Goal: Information Seeking & Learning: Learn about a topic

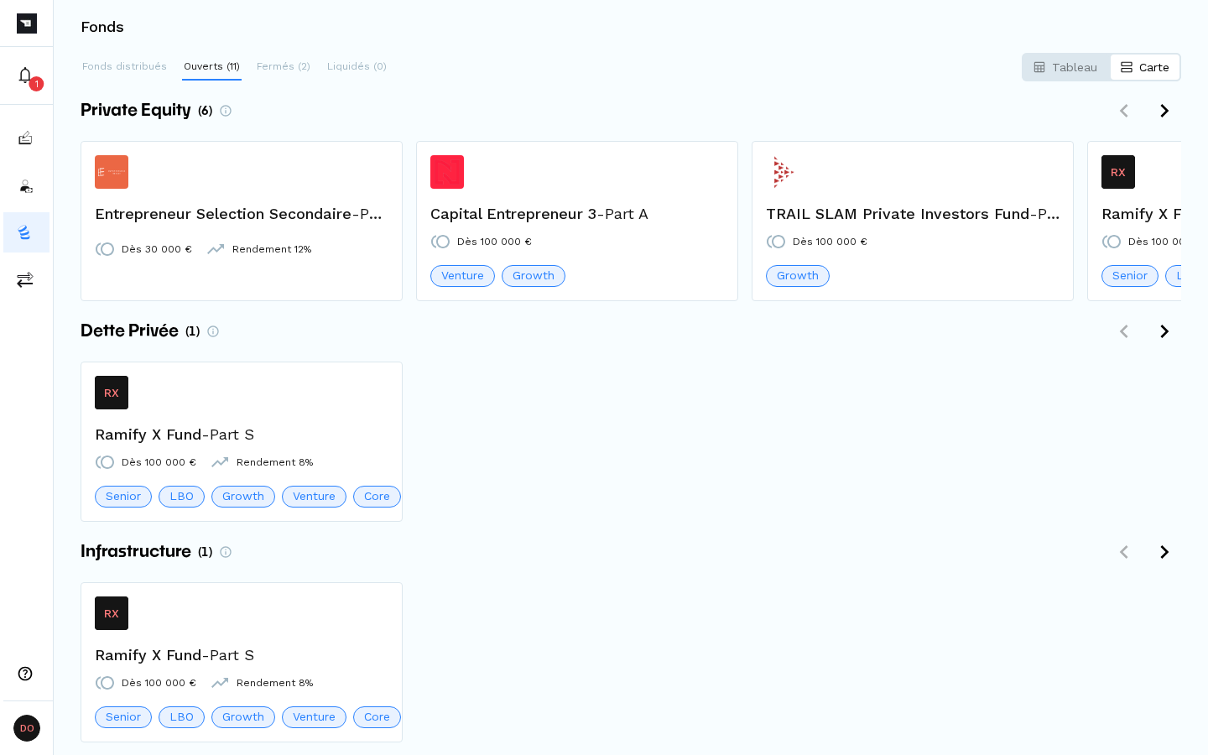
click at [910, 18] on div "Fonds" at bounding box center [631, 27] width 1154 height 54
click at [899, 16] on div "Fonds" at bounding box center [631, 27] width 1154 height 54
click at [1139, 63] on div "Tableau Carte" at bounding box center [1101, 67] width 159 height 29
click at [1084, 63] on p "Tableau" at bounding box center [1074, 67] width 45 height 17
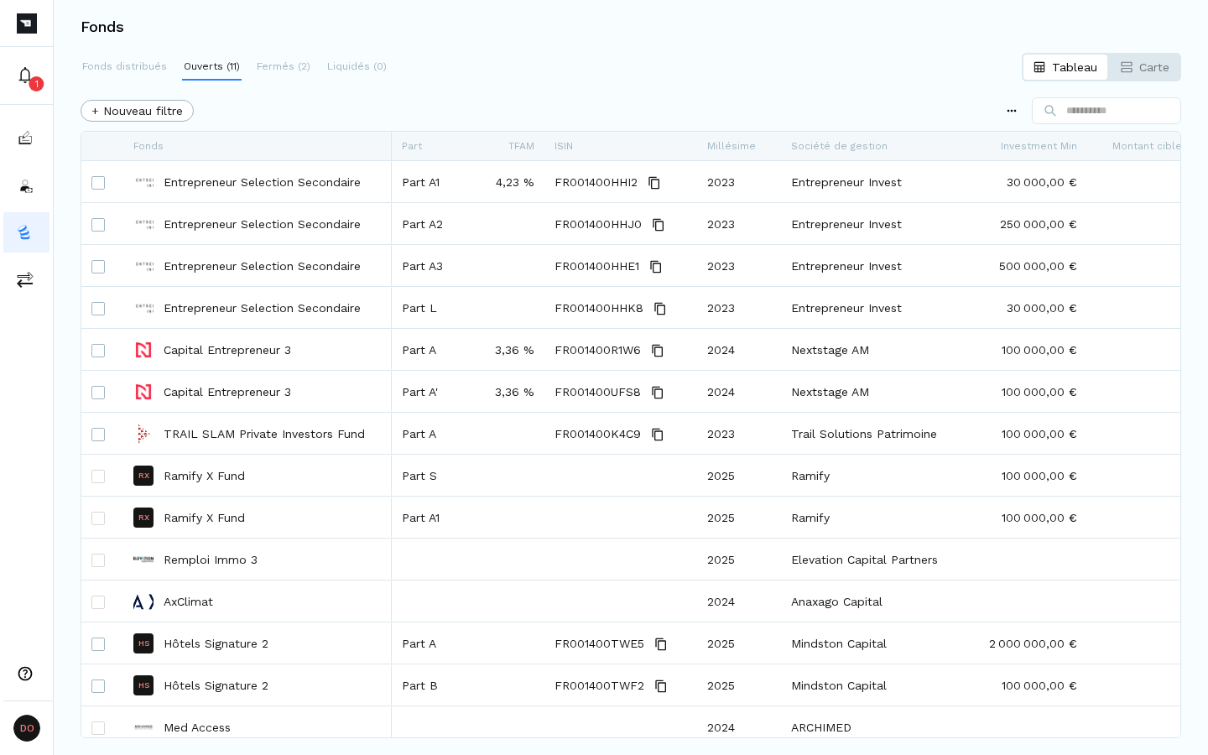
click at [1005, 120] on div at bounding box center [1093, 110] width 176 height 27
click at [1003, 107] on html "1 DO Distrib Owners ROCKFI Fonds Fonds distribués Ouverts (11) Fermés (2) Liqui…" at bounding box center [604, 377] width 1208 height 755
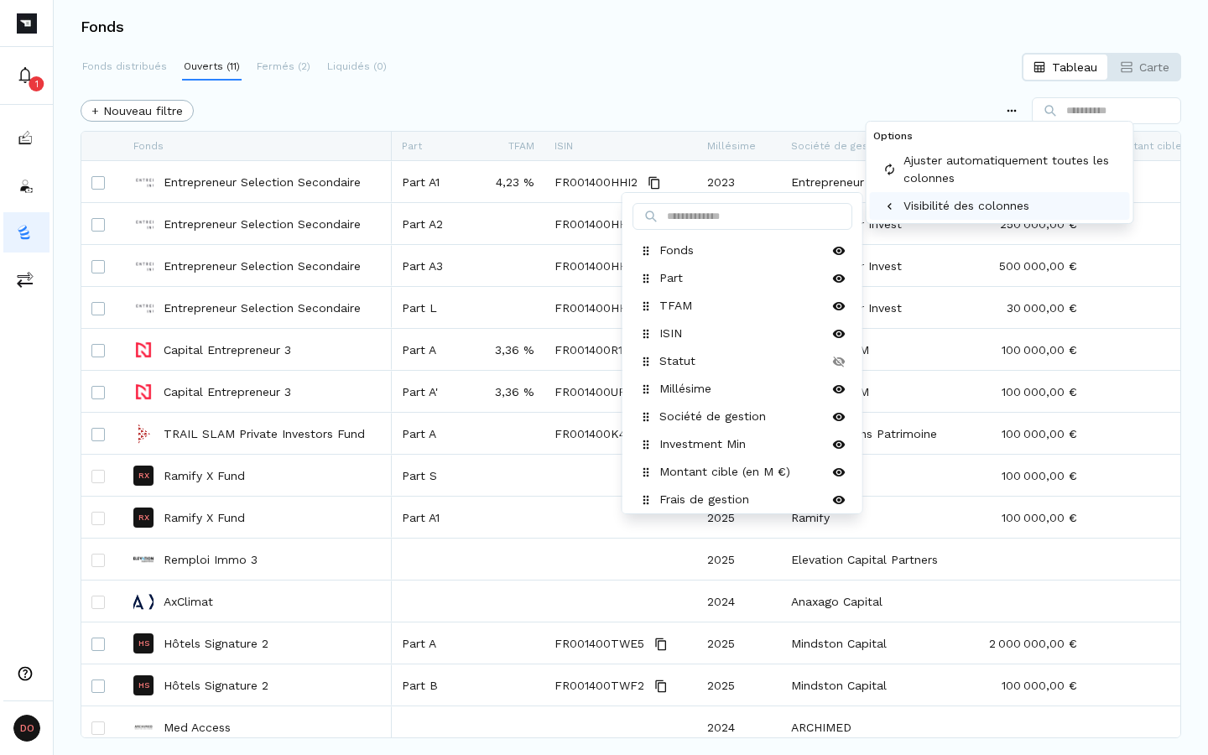
click at [978, 198] on p "Visibilité des colonnes" at bounding box center [967, 206] width 126 height 18
click at [769, 105] on html "1 DO Distrib Owners ROCKFI Fonds Fonds distribués Ouverts (11) Fermés (2) Liqui…" at bounding box center [604, 377] width 1208 height 755
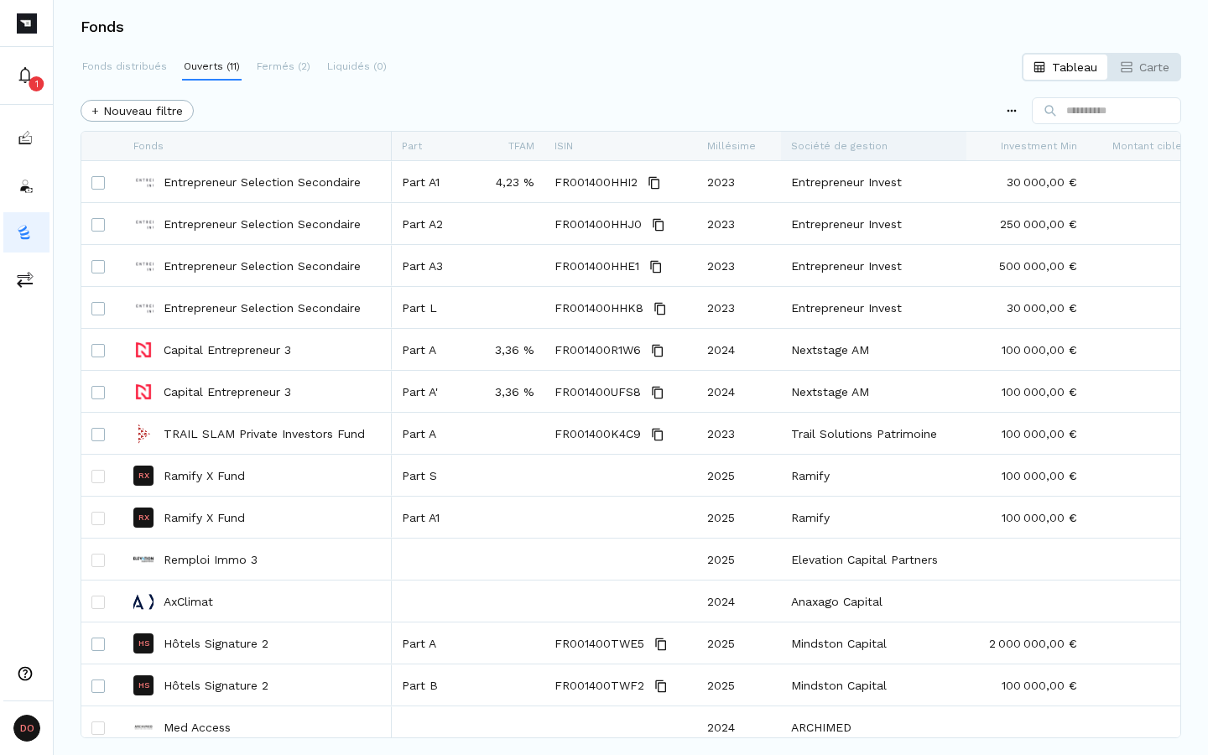
click at [826, 138] on div "Société de gestion" at bounding box center [873, 146] width 165 height 29
click at [579, 129] on div "+ Nouveau filtre Appuyez sur ENTER pour trier. Appuyez sur ALT BAS pour ouvrir …" at bounding box center [631, 397] width 1101 height 607
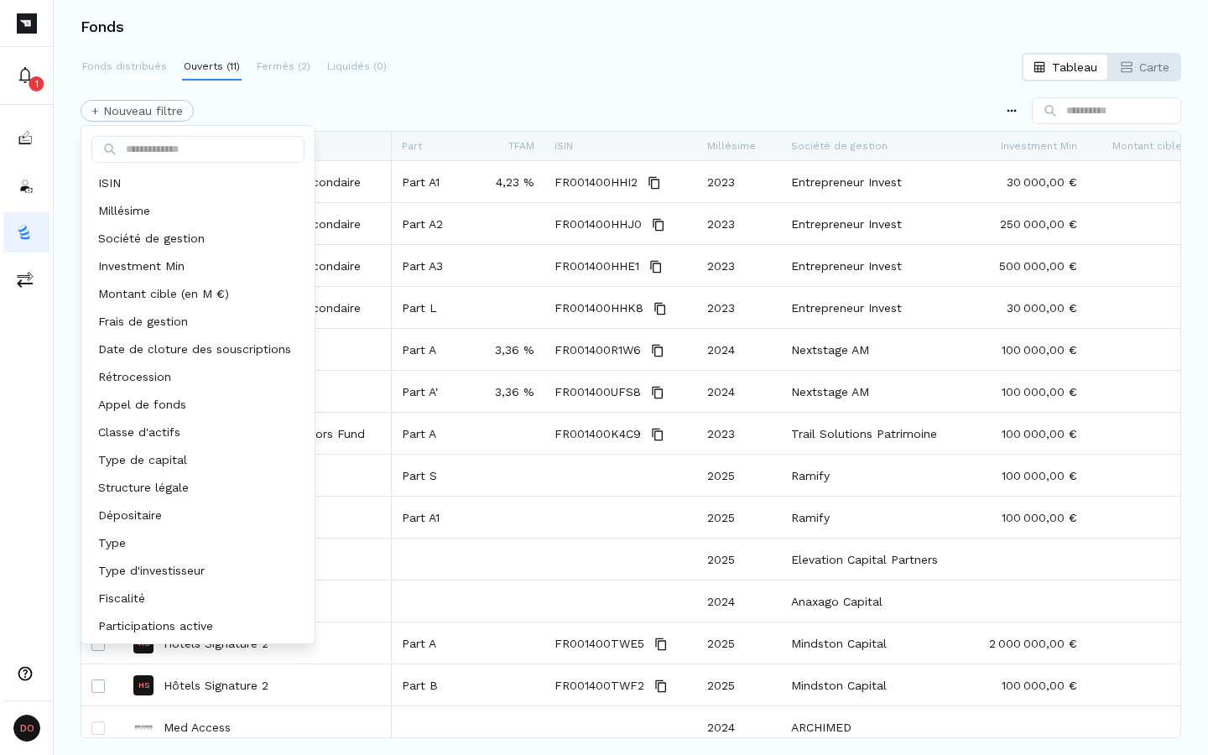
click at [158, 108] on html "1 DO Distrib Owners ROCKFI Fonds Fonds distribués Ouverts (11) Fermés (2) Liqui…" at bounding box center [604, 377] width 1208 height 755
click at [147, 183] on div "ISIN" at bounding box center [198, 183] width 227 height 28
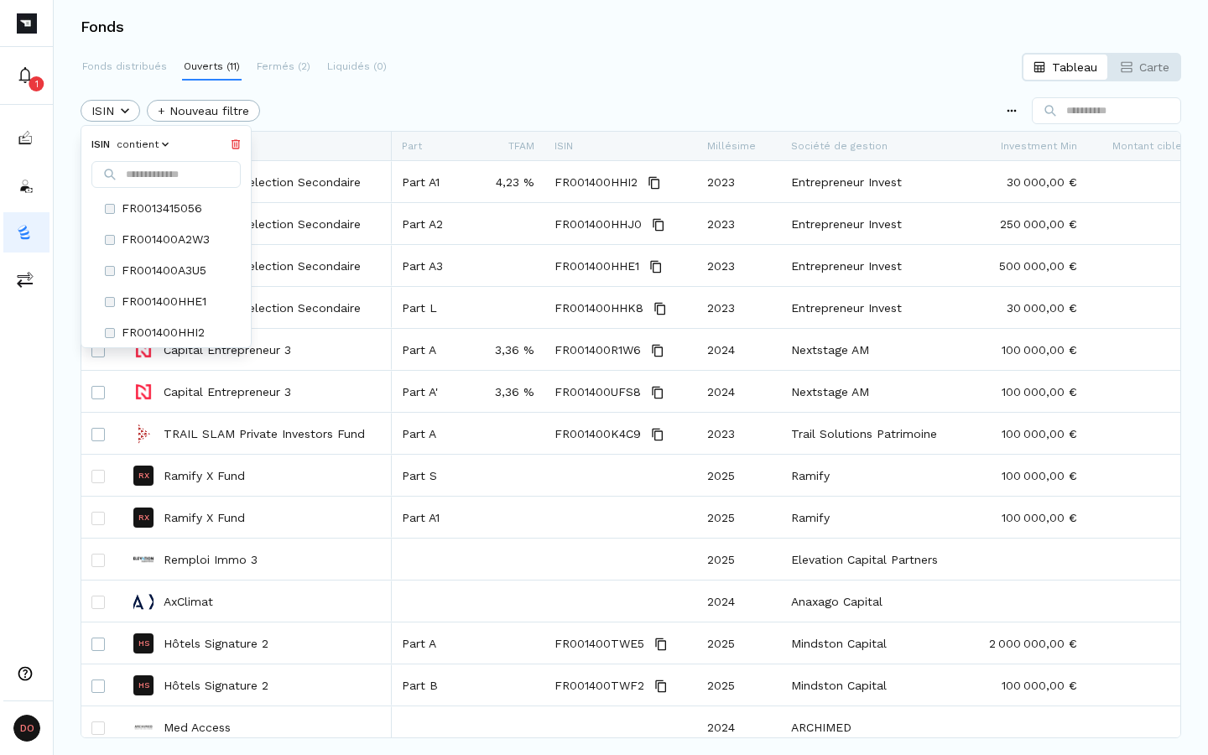
click at [352, 115] on html "1 DO Distrib Owners ROCKFI Fonds Fonds distribués Ouverts (11) Fermés (2) Liqui…" at bounding box center [604, 377] width 1208 height 755
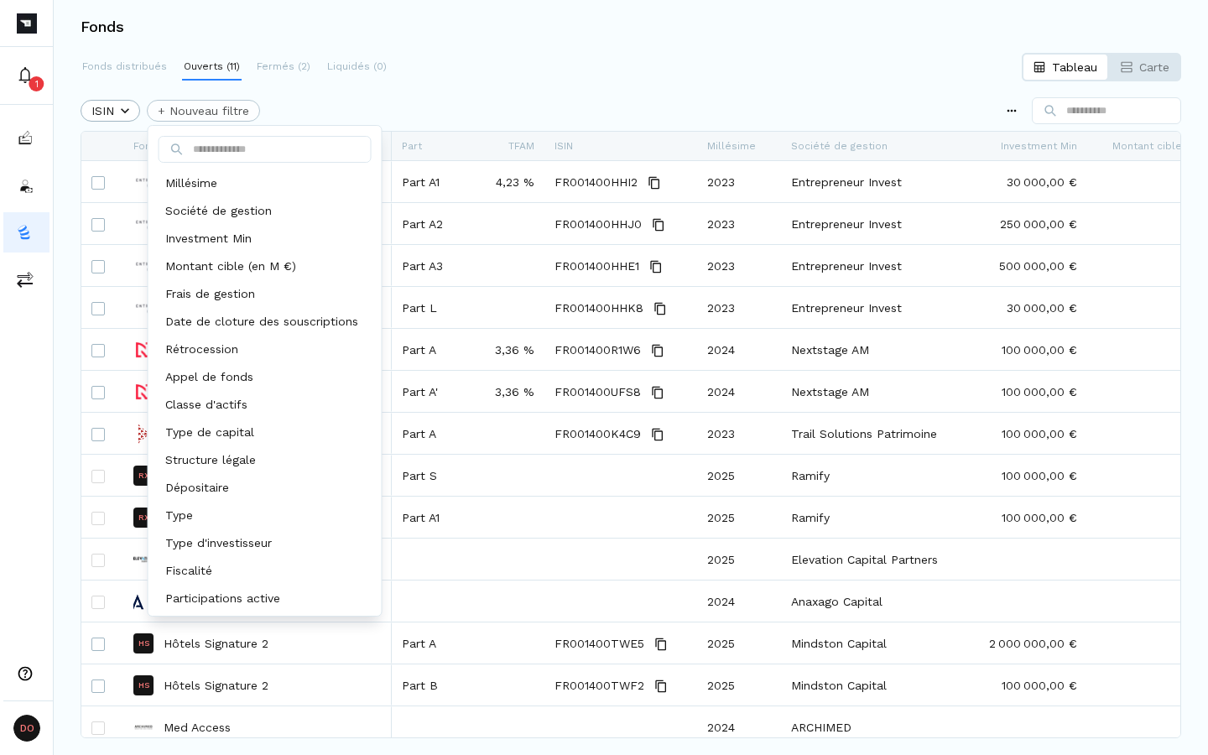
click at [193, 111] on html "1 DO Distrib Owners ROCKFI Fonds Fonds distribués Ouverts (11) Fermés (2) Liqui…" at bounding box center [604, 377] width 1208 height 755
click at [127, 110] on html "1 DO Distrib Owners ROCKFI Fonds Fonds distribués Ouverts (11) Fermés (2) Liqui…" at bounding box center [604, 377] width 1208 height 755
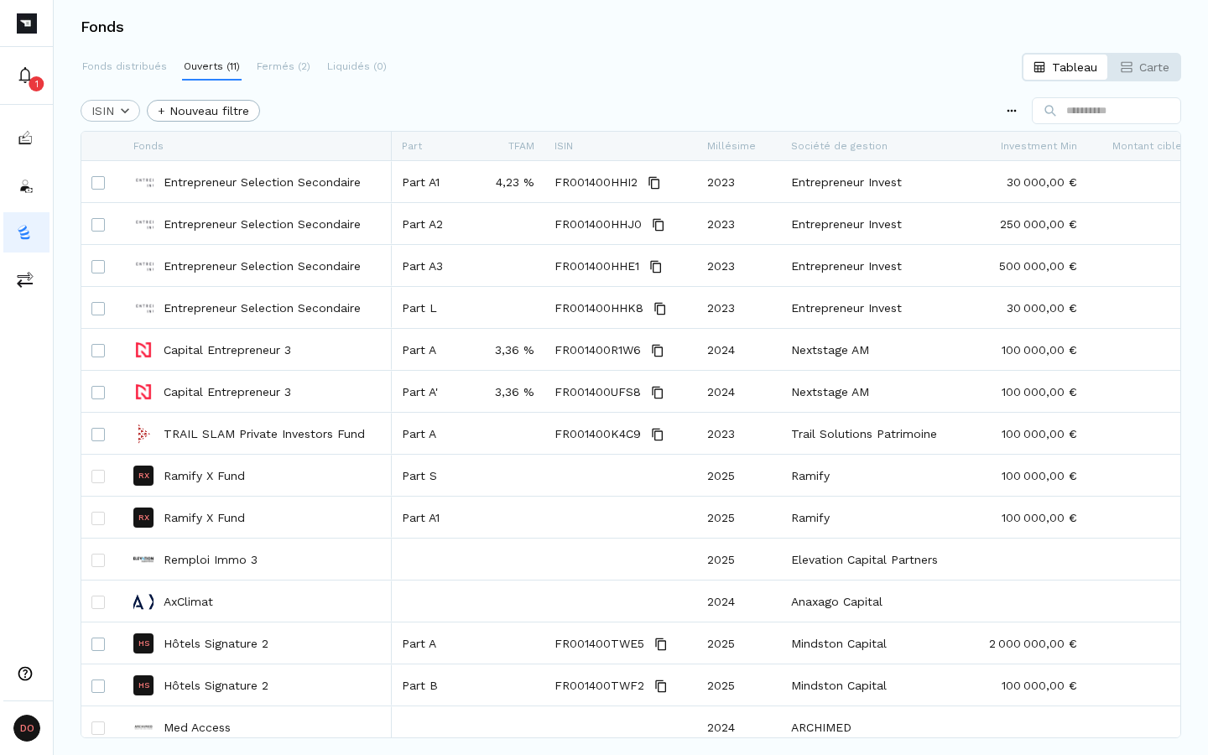
click at [127, 110] on html "1 DO Distrib Owners ROCKFI Fonds Fonds distribués Ouverts (11) Fermés (2) Liqui…" at bounding box center [604, 377] width 1208 height 755
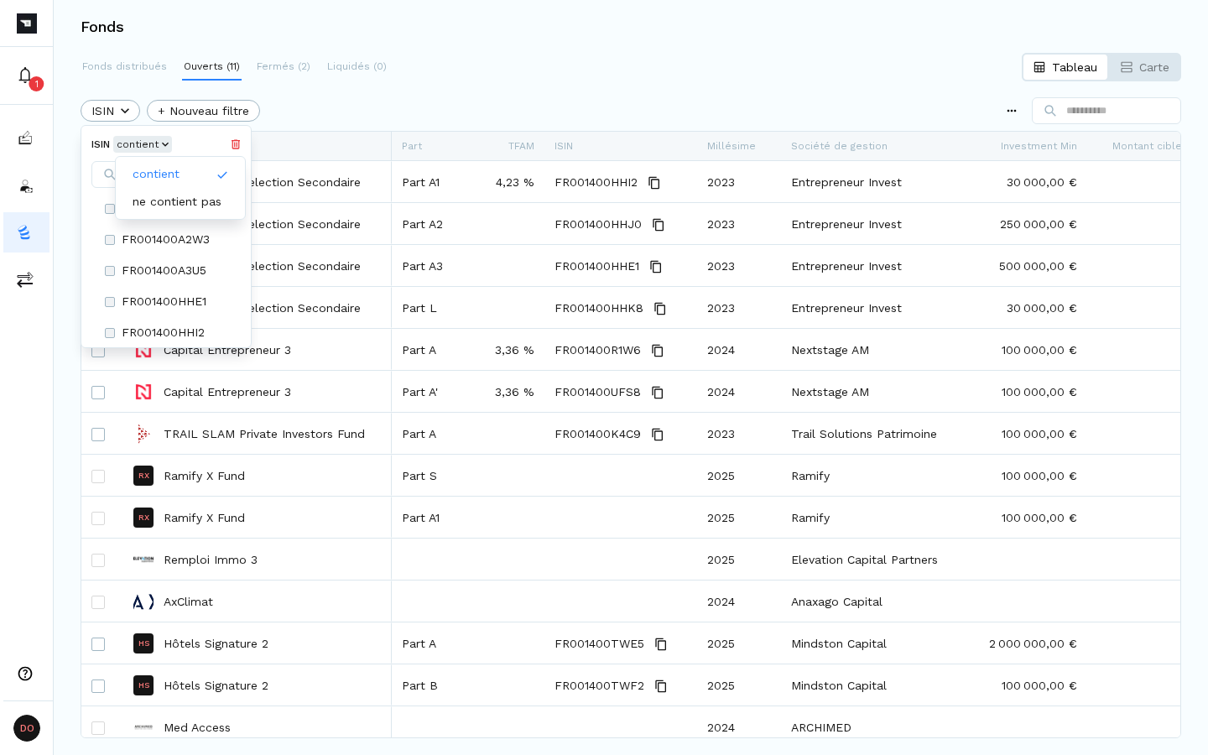
click at [145, 147] on p "contient" at bounding box center [138, 144] width 42 height 13
click at [446, 92] on html "1 DO Distrib Owners ROCKFI Fonds Fonds distribués Ouverts (11) Fermés (2) Liqui…" at bounding box center [604, 377] width 1208 height 755
click at [118, 111] on html "1 DO Distrib Owners ROCKFI Fonds Fonds distribués Ouverts (11) Fermés (2) Liqui…" at bounding box center [604, 377] width 1208 height 755
click at [241, 138] on div "ISIN contient" at bounding box center [165, 144] width 149 height 17
click at [241, 143] on icon at bounding box center [236, 144] width 10 height 10
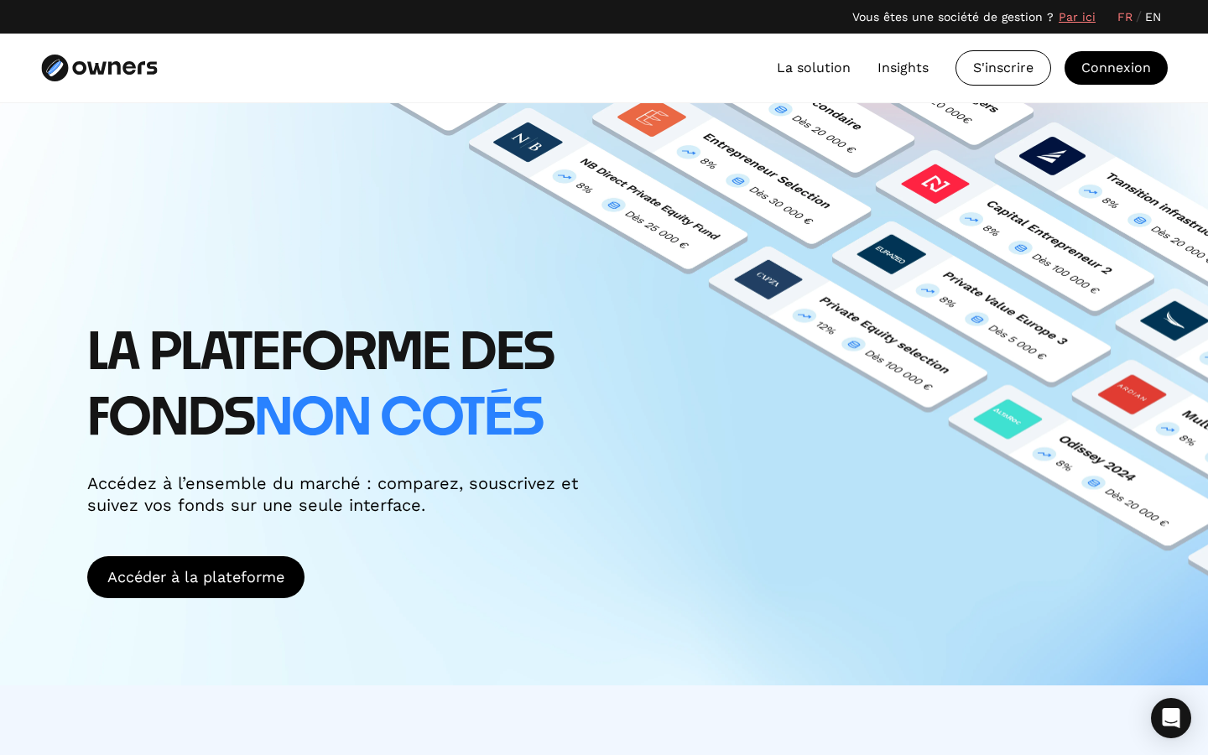
click at [968, 297] on div "LA PLATEFORME DES FONDS non cotés Accédez à l’ensemble du marché : comparez, so…" at bounding box center [604, 394] width 1208 height 582
click at [906, 64] on link "Insights" at bounding box center [903, 68] width 51 height 20
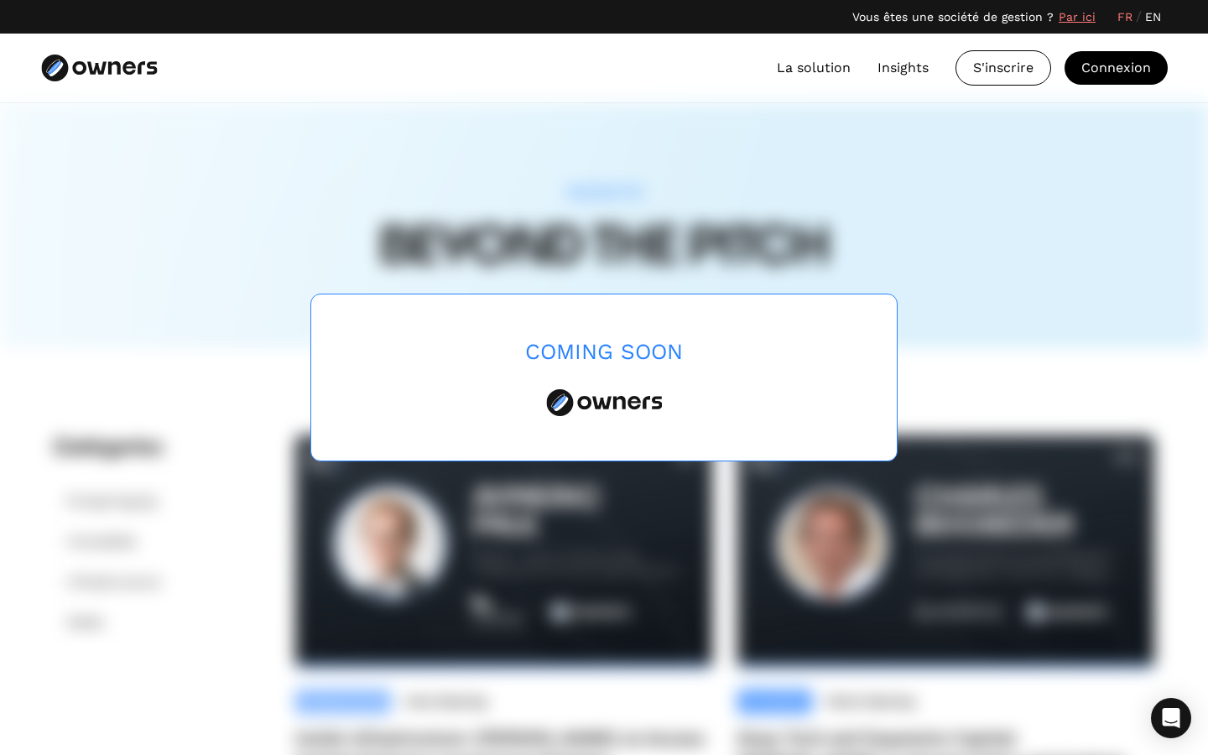
click at [1152, 20] on div "Coming Soon" at bounding box center [604, 377] width 1208 height 755
click at [1154, 17] on div "Coming Soon" at bounding box center [604, 377] width 1208 height 755
click at [821, 74] on link "La solution" at bounding box center [814, 68] width 74 height 20
click at [94, 71] on img at bounding box center [99, 68] width 116 height 27
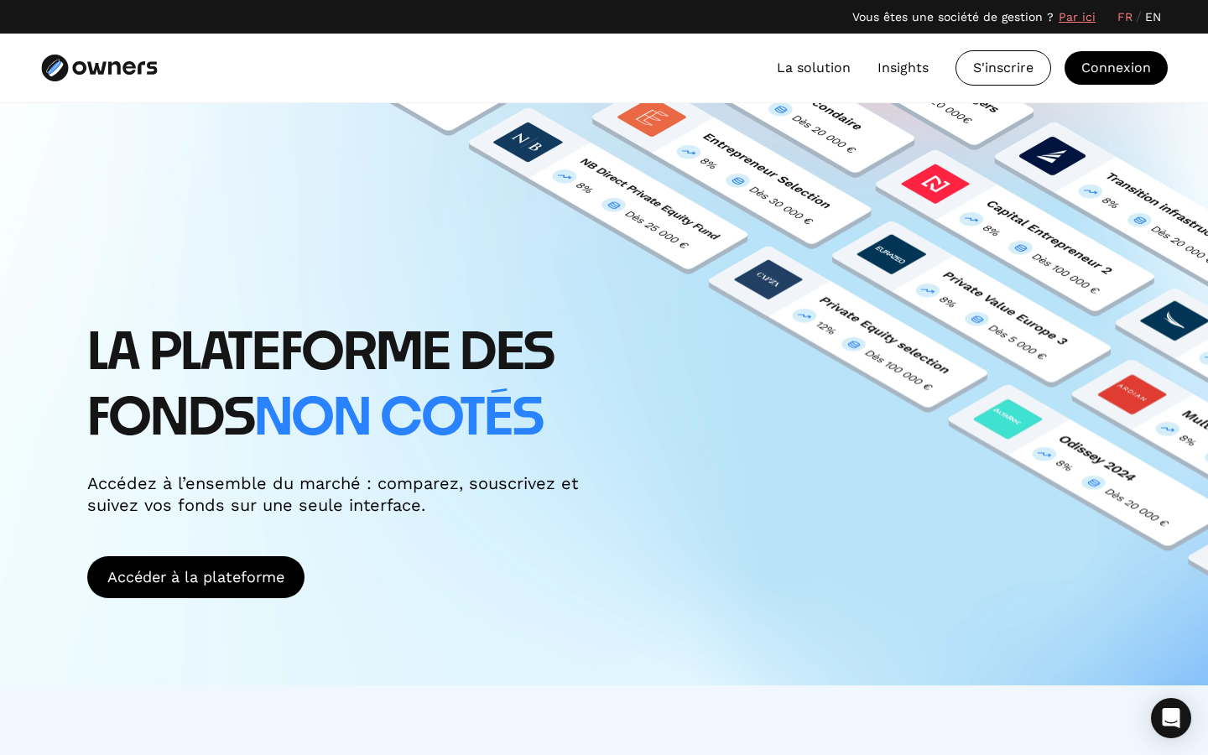
click at [1152, 23] on link "EN" at bounding box center [1153, 17] width 16 height 18
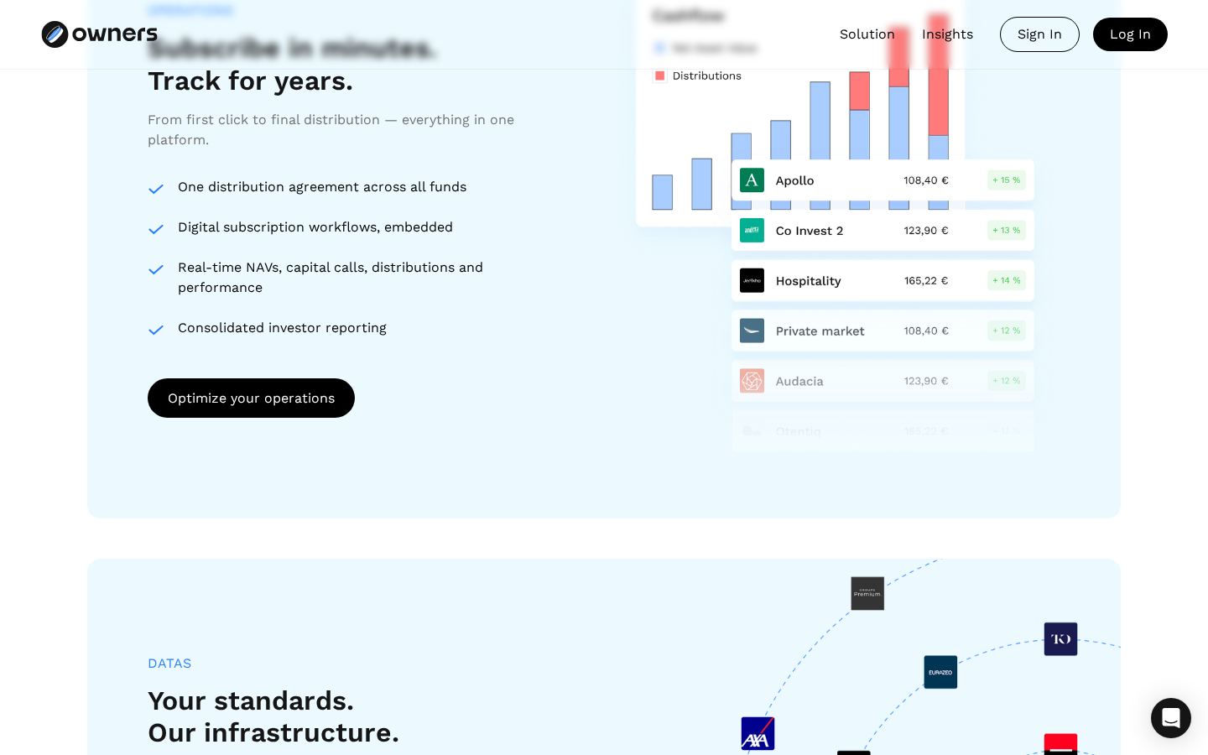
scroll to position [1328, 0]
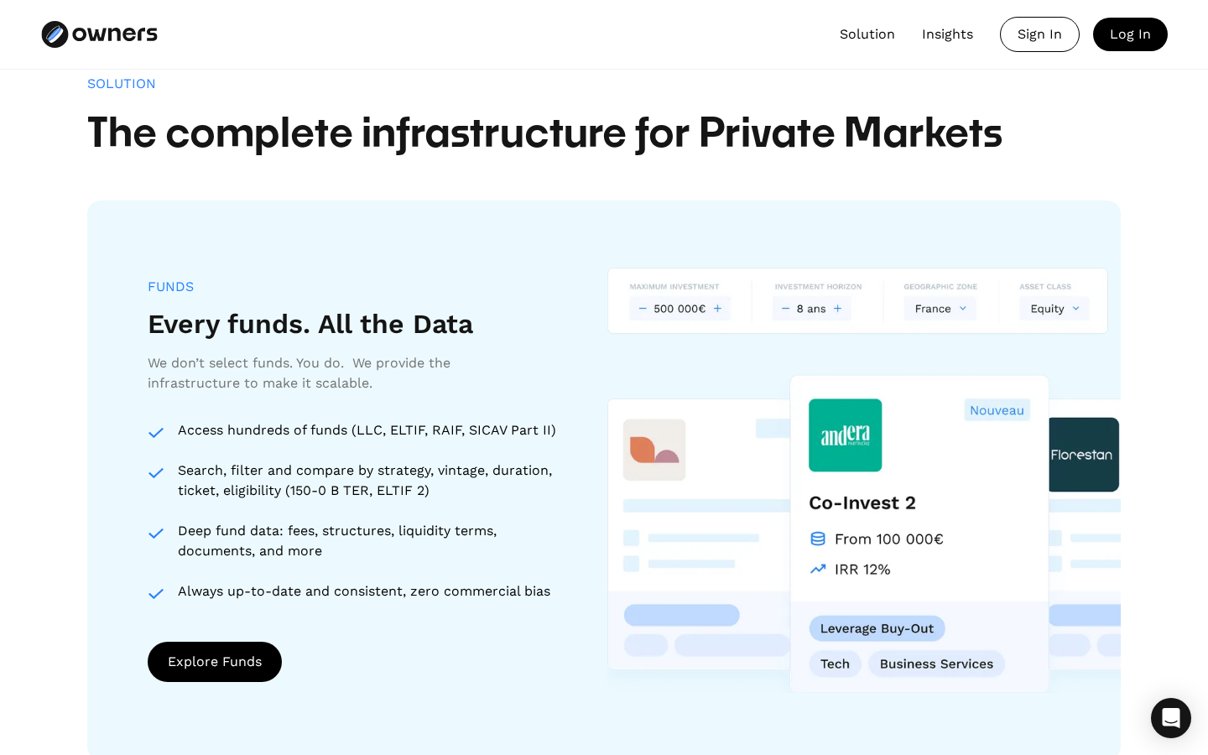
click at [942, 29] on link "Insights" at bounding box center [947, 34] width 51 height 20
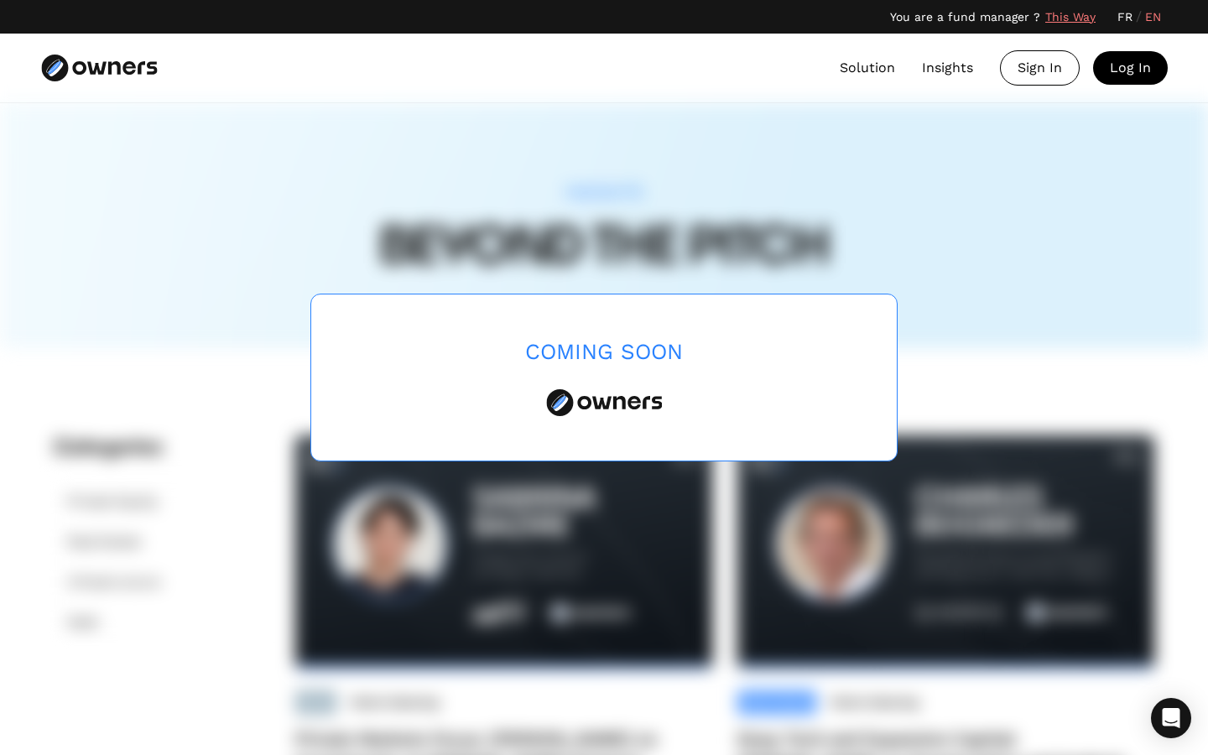
click at [852, 75] on link "Solution" at bounding box center [867, 68] width 55 height 20
click at [857, 69] on link "Solution" at bounding box center [867, 68] width 55 height 20
click at [856, 68] on link "Solution" at bounding box center [867, 68] width 55 height 20
click at [947, 65] on link "Insights" at bounding box center [947, 68] width 51 height 20
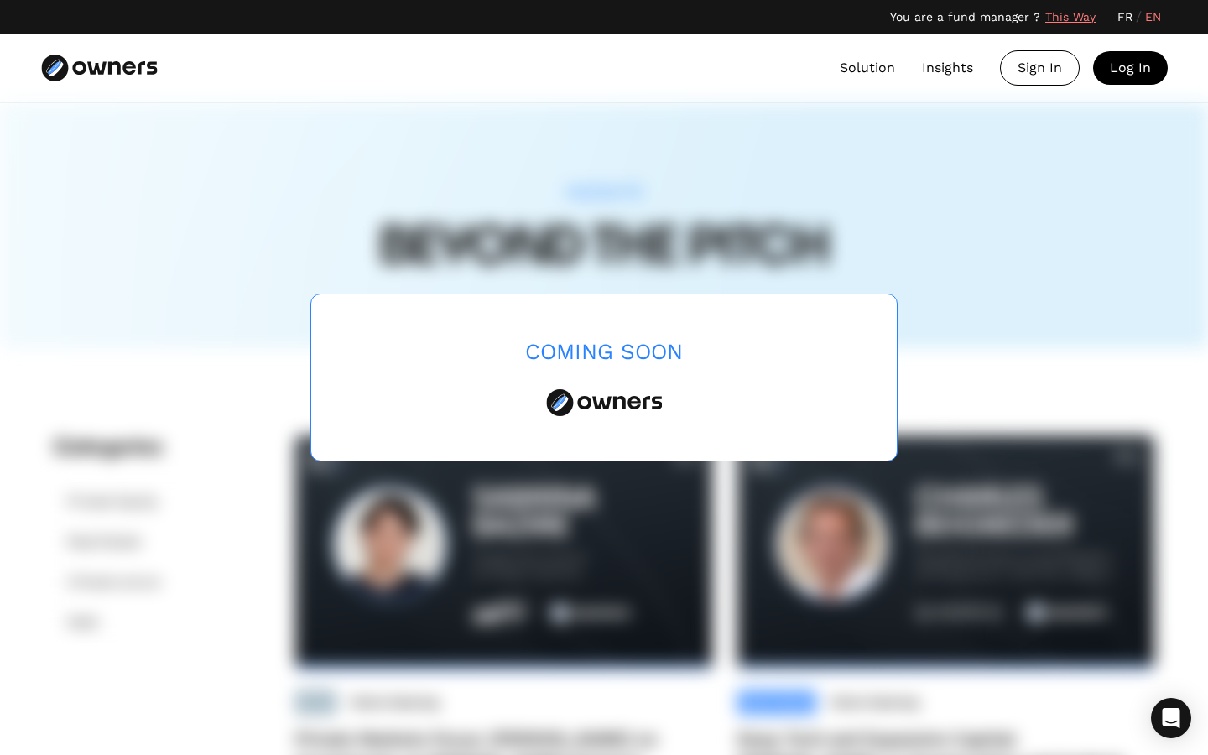
click at [867, 71] on link "Solution" at bounding box center [867, 68] width 55 height 20
click at [965, 61] on link "Insights" at bounding box center [947, 68] width 51 height 20
click at [864, 65] on link "Solution" at bounding box center [867, 68] width 55 height 20
click at [953, 70] on link "Insights" at bounding box center [947, 68] width 51 height 20
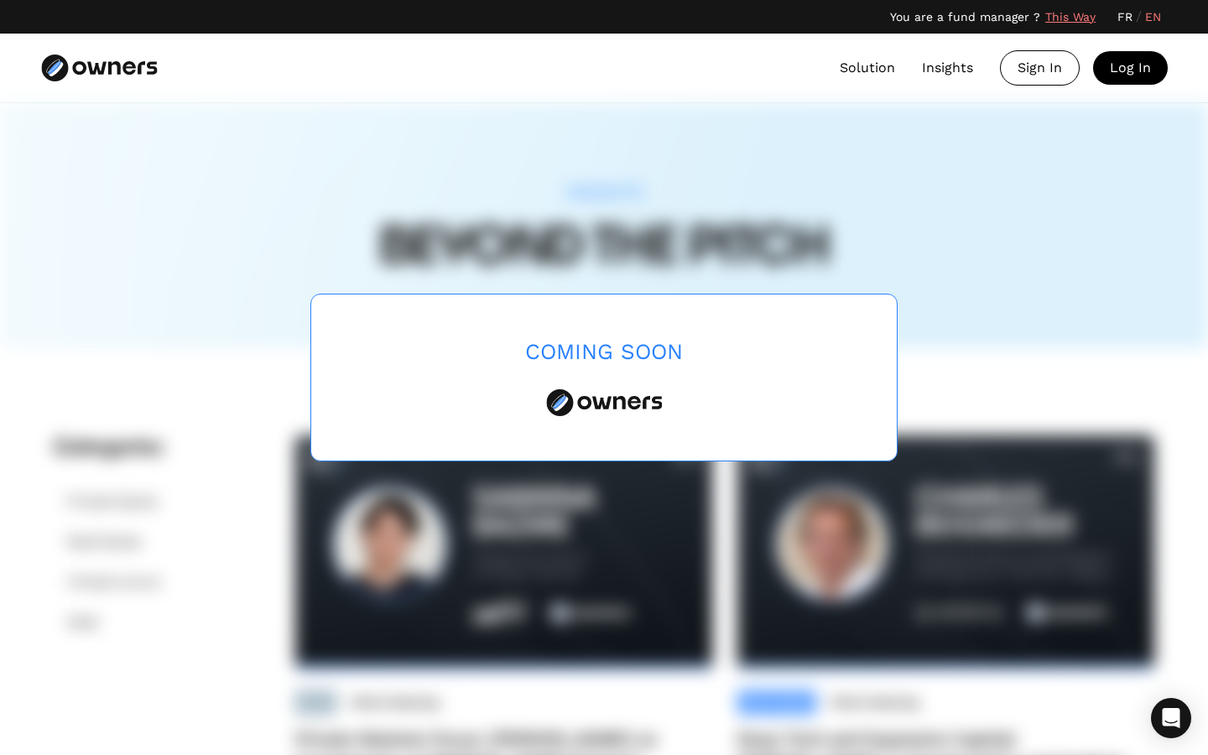
click at [962, 65] on link "Insights" at bounding box center [947, 68] width 51 height 20
click at [89, 65] on img at bounding box center [99, 68] width 116 height 27
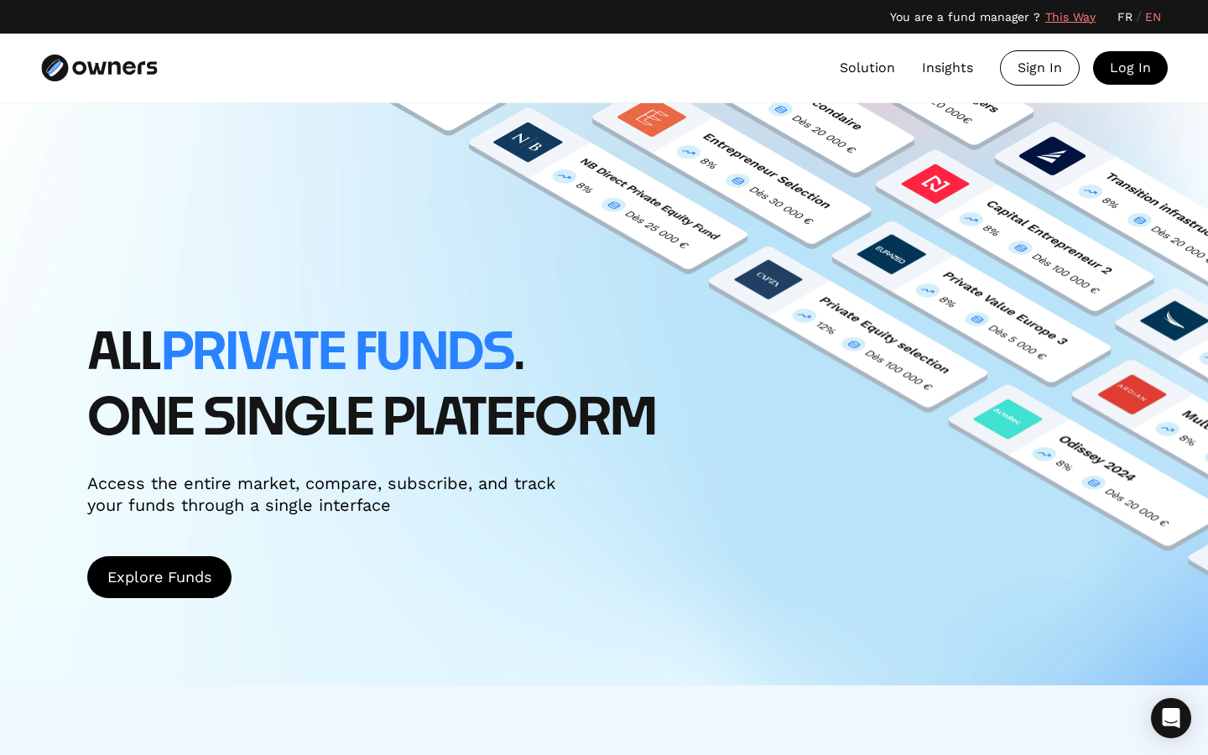
click at [1128, 18] on link "FR" at bounding box center [1125, 17] width 15 height 18
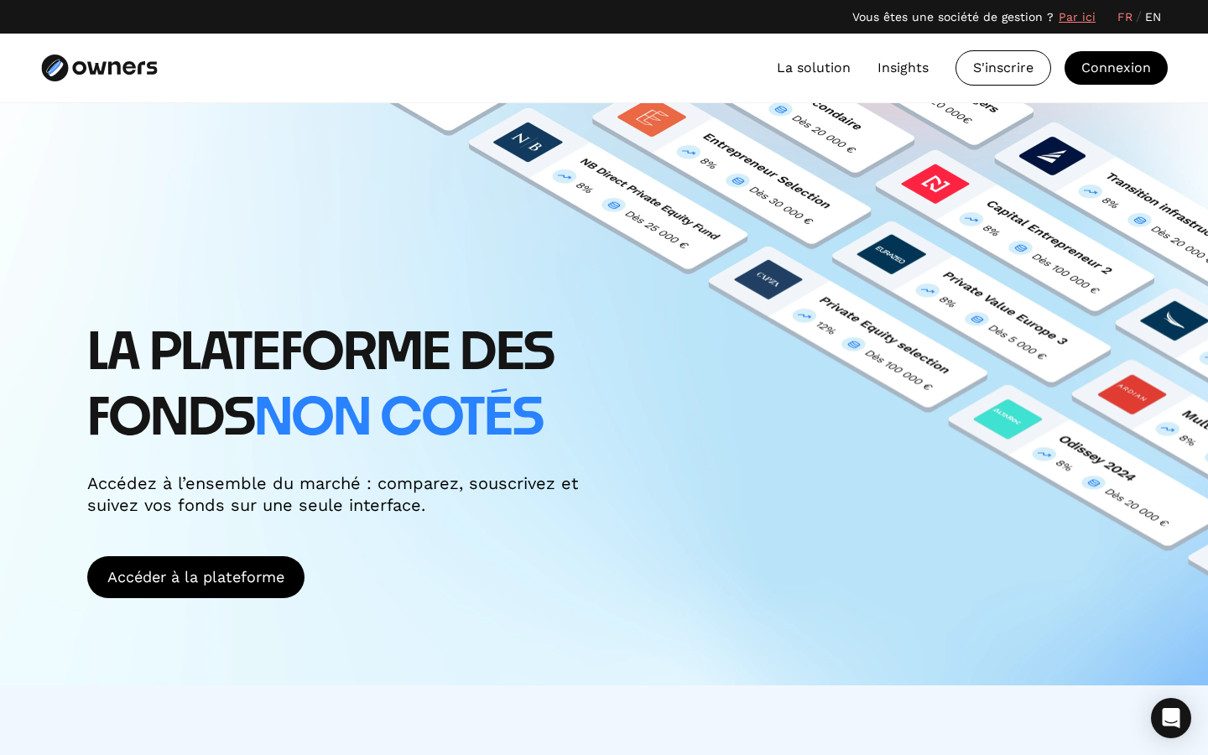
click at [734, 525] on div "LA PLATEFORME DES FONDS non cotés Accédez à l’ensemble du marché : comparez, so…" at bounding box center [604, 394] width 1208 height 582
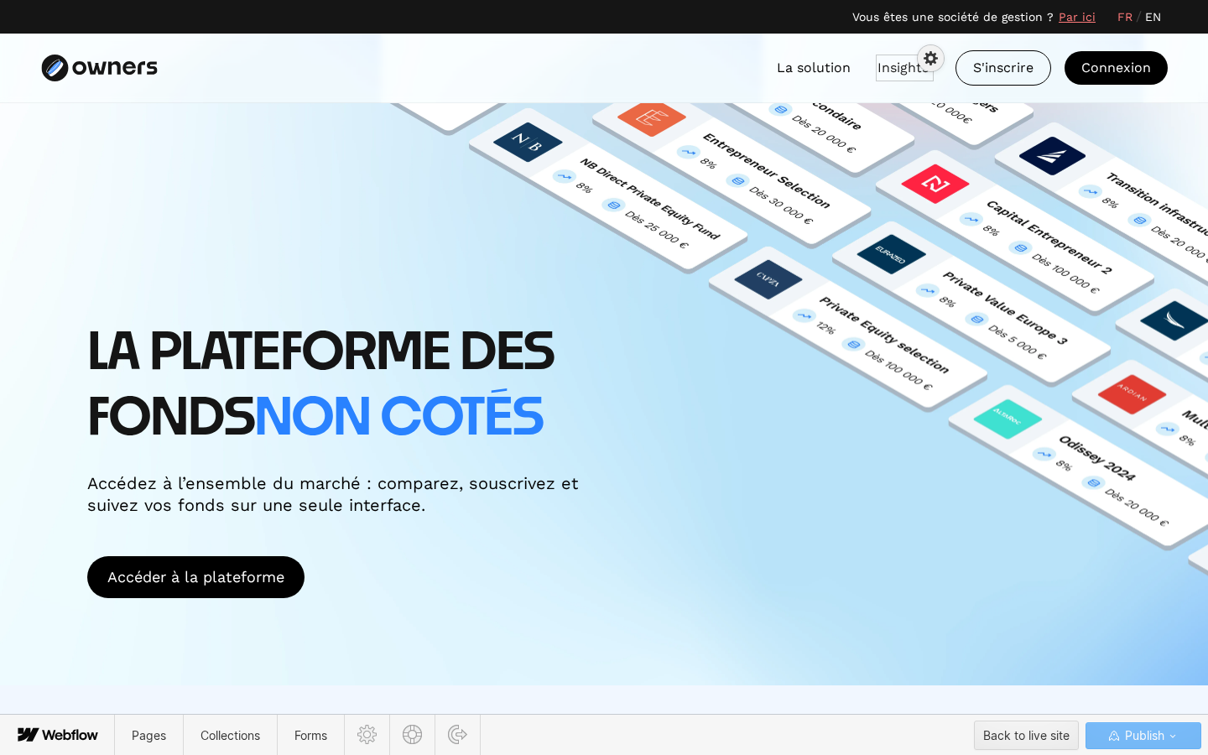
click at [897, 69] on div at bounding box center [904, 60] width 51 height 20
click at [171, 732] on span "Pages" at bounding box center [149, 735] width 68 height 41
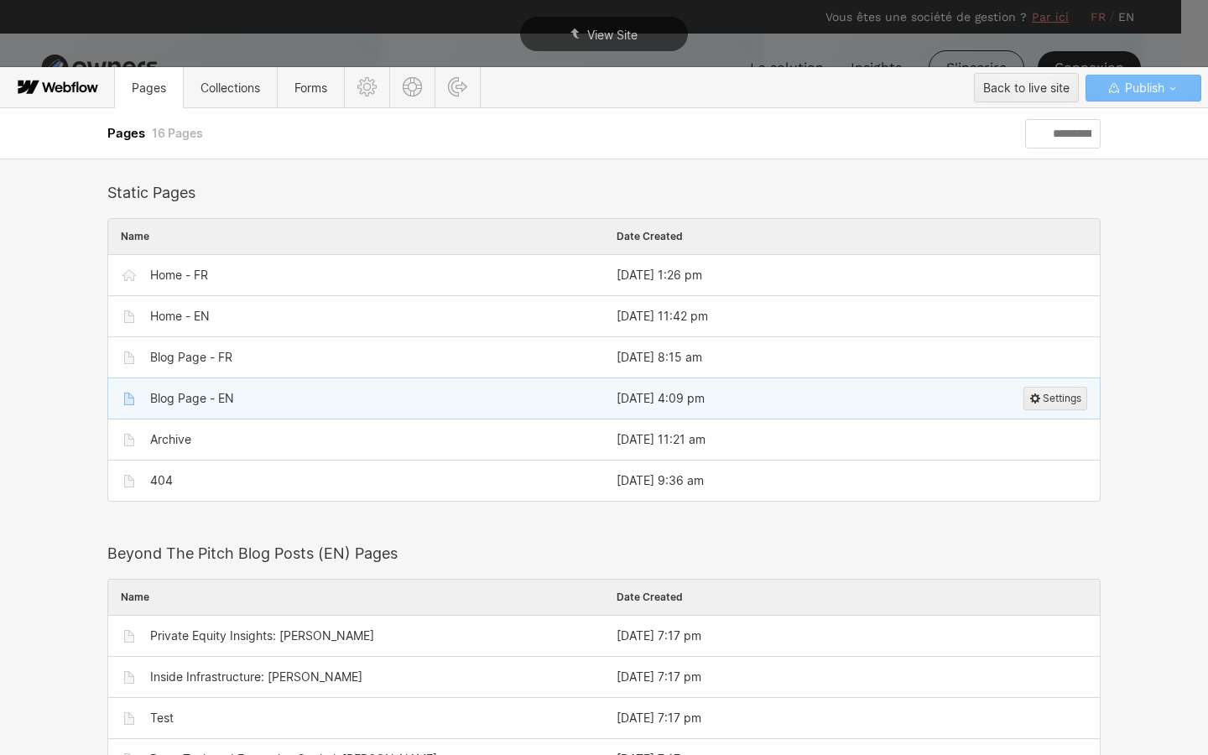
click at [181, 388] on div "Blog Page - EN" at bounding box center [365, 398] width 454 height 27
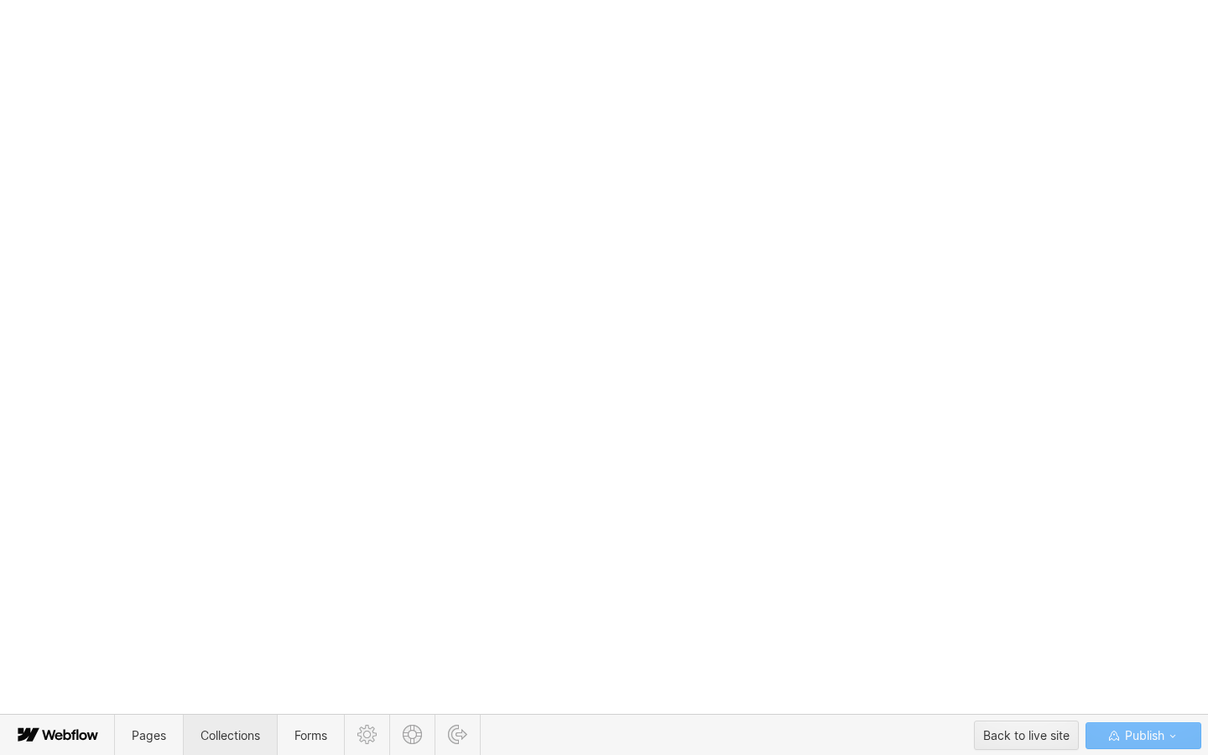
click at [229, 729] on span "Collections" at bounding box center [231, 735] width 60 height 14
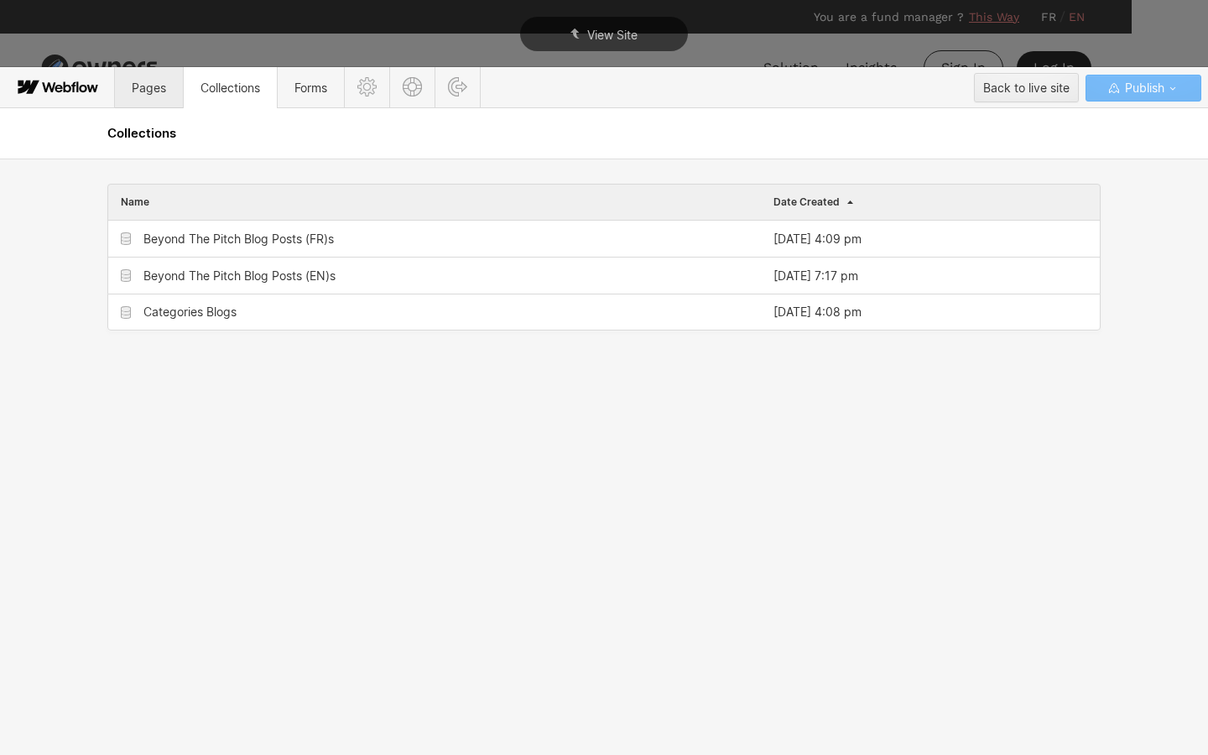
click at [150, 87] on span "Pages" at bounding box center [149, 88] width 34 height 14
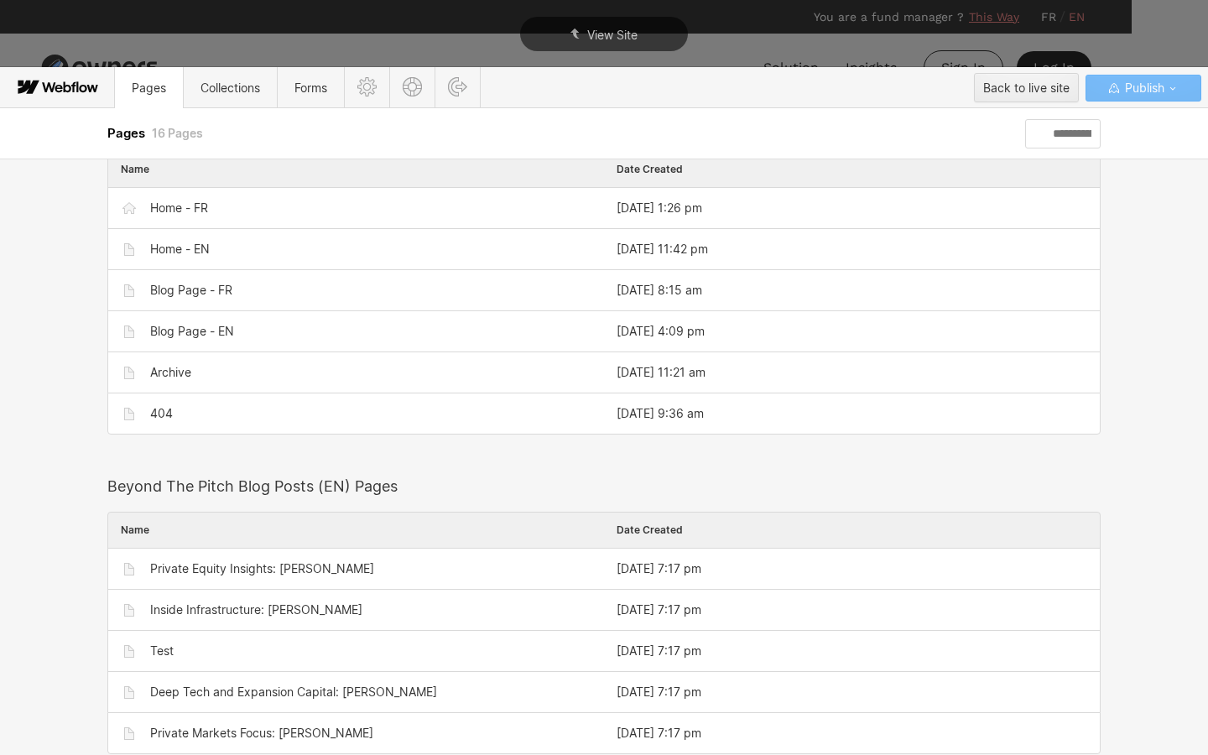
scroll to position [82, 0]
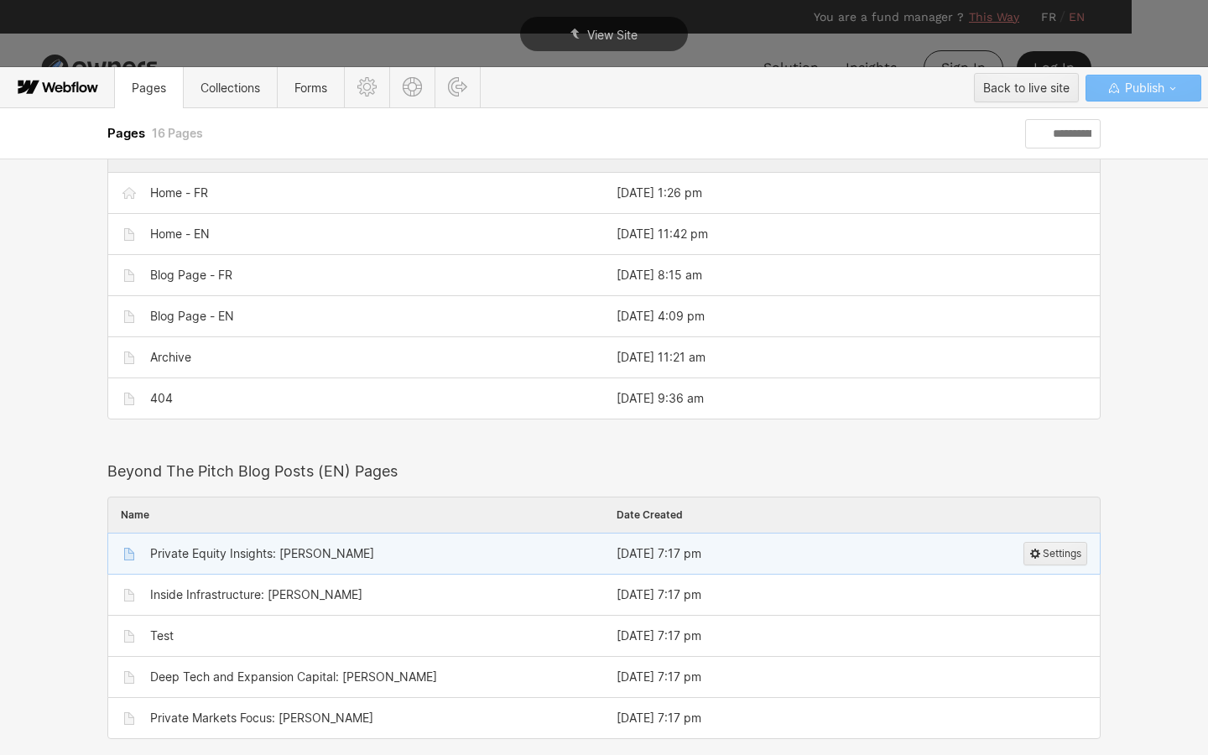
click at [284, 555] on div "Private Equity Insights: [PERSON_NAME]" at bounding box center [262, 553] width 224 height 13
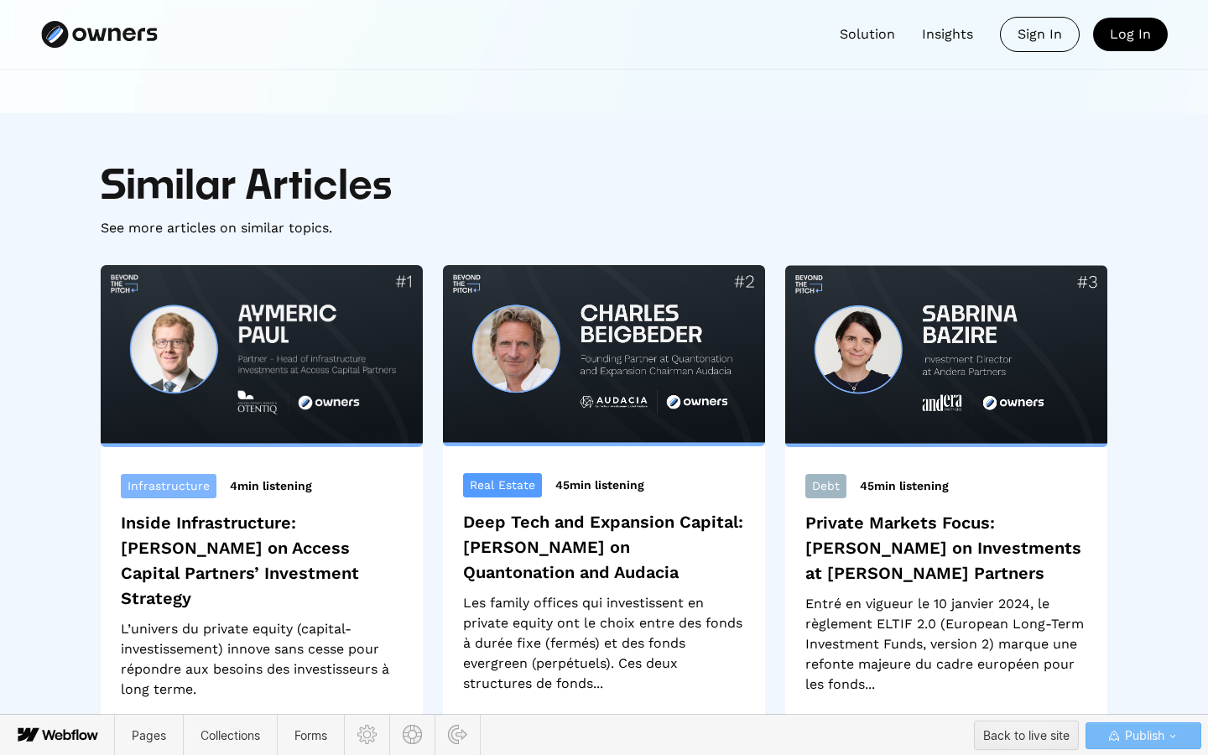
scroll to position [451, 0]
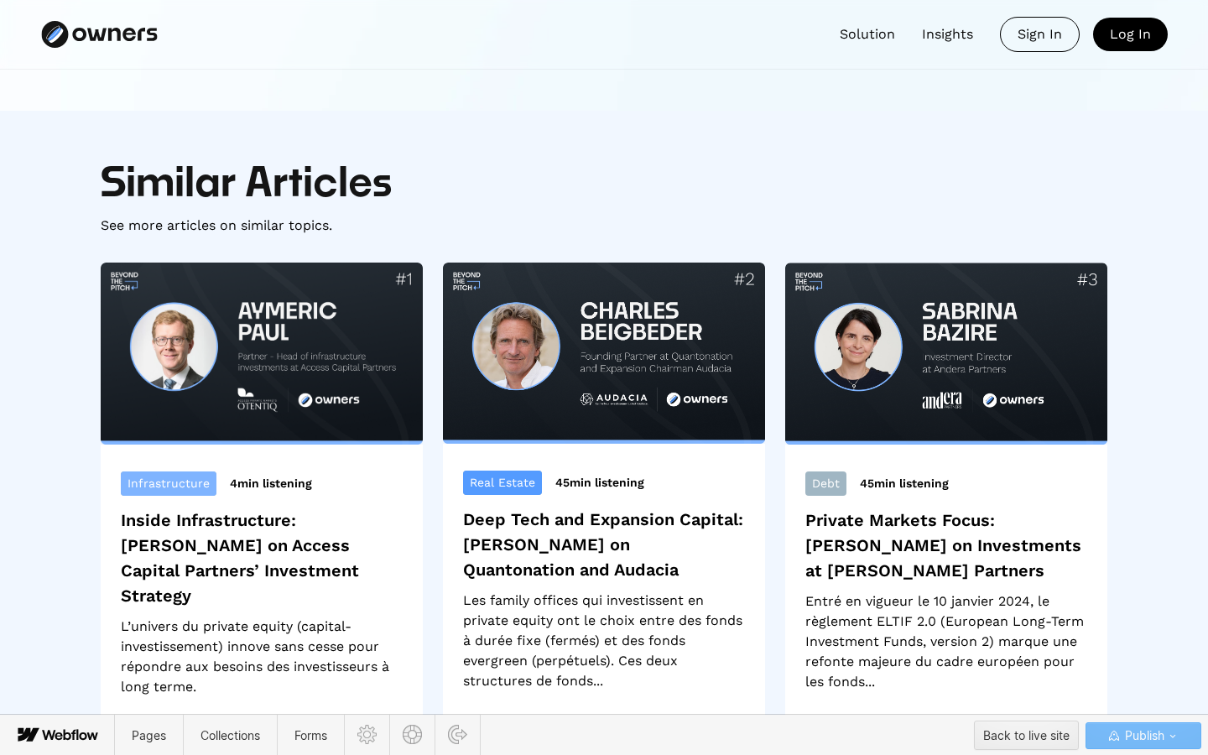
click at [248, 531] on link "Visit the page" at bounding box center [262, 493] width 322 height 461
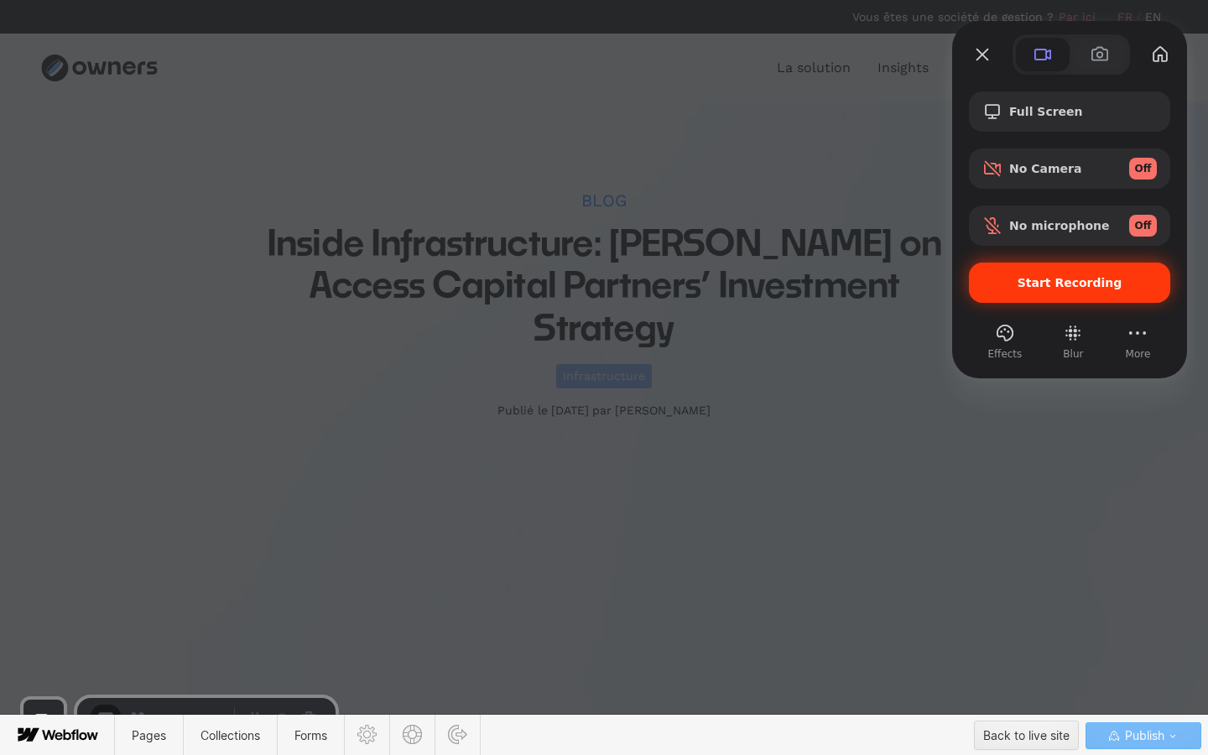
click at [1038, 269] on div "Start Recording" at bounding box center [1069, 283] width 201 height 40
